Goal: Find specific page/section: Find specific page/section

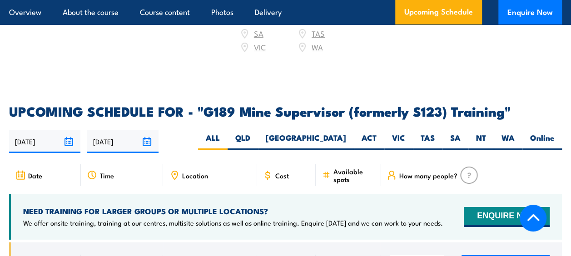
scroll to position [1498, 0]
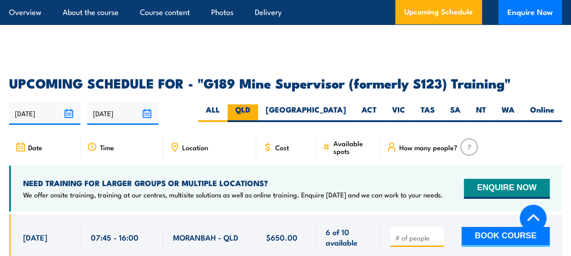
click at [258, 104] on label "QLD" at bounding box center [242, 113] width 30 height 18
click at [256, 104] on input "QLD" at bounding box center [253, 107] width 6 height 6
radio input "true"
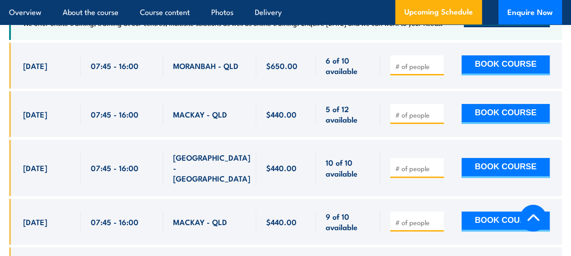
scroll to position [1697, 0]
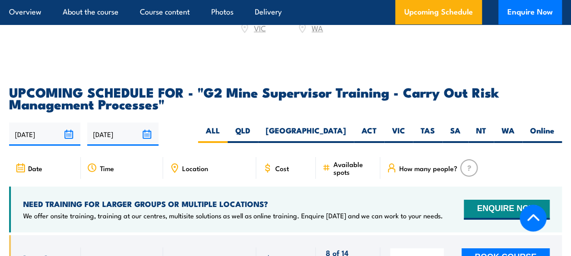
scroll to position [1589, 0]
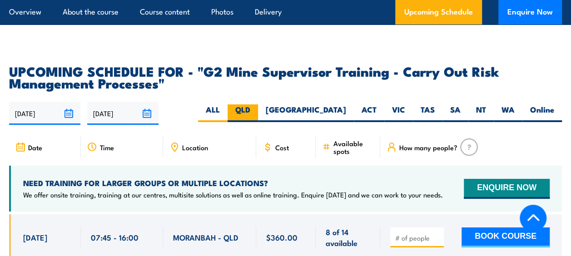
click at [258, 116] on label "QLD" at bounding box center [242, 113] width 30 height 18
click at [256, 110] on input "QLD" at bounding box center [253, 107] width 6 height 6
radio input "true"
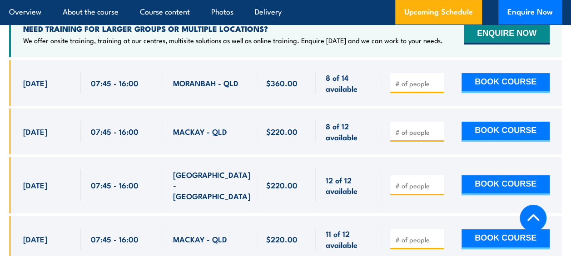
scroll to position [1749, 0]
